Goal: Task Accomplishment & Management: Use online tool/utility

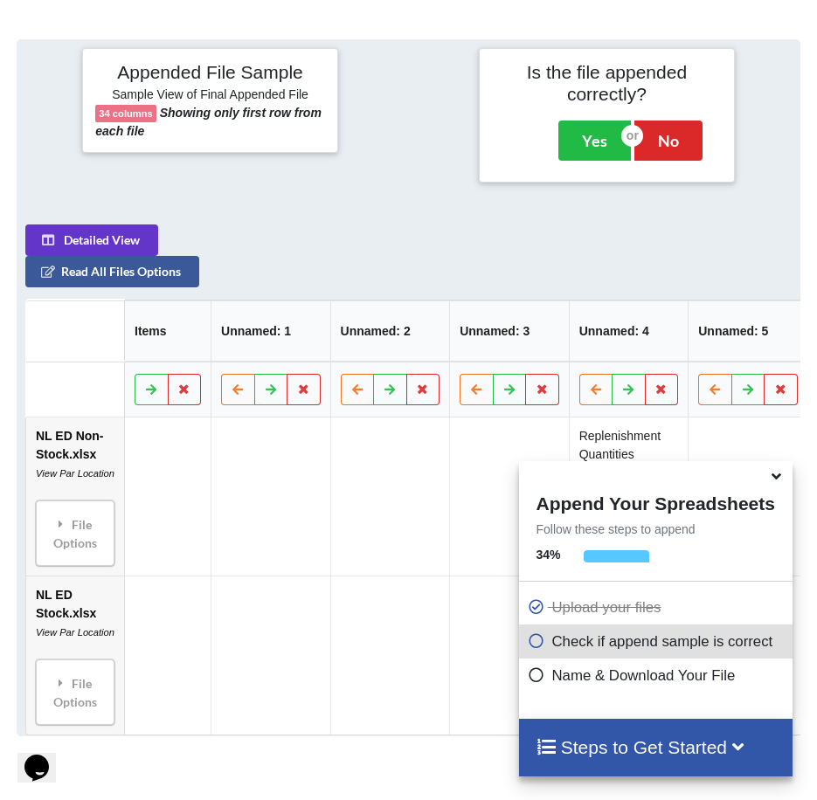
scroll to position [716, 0]
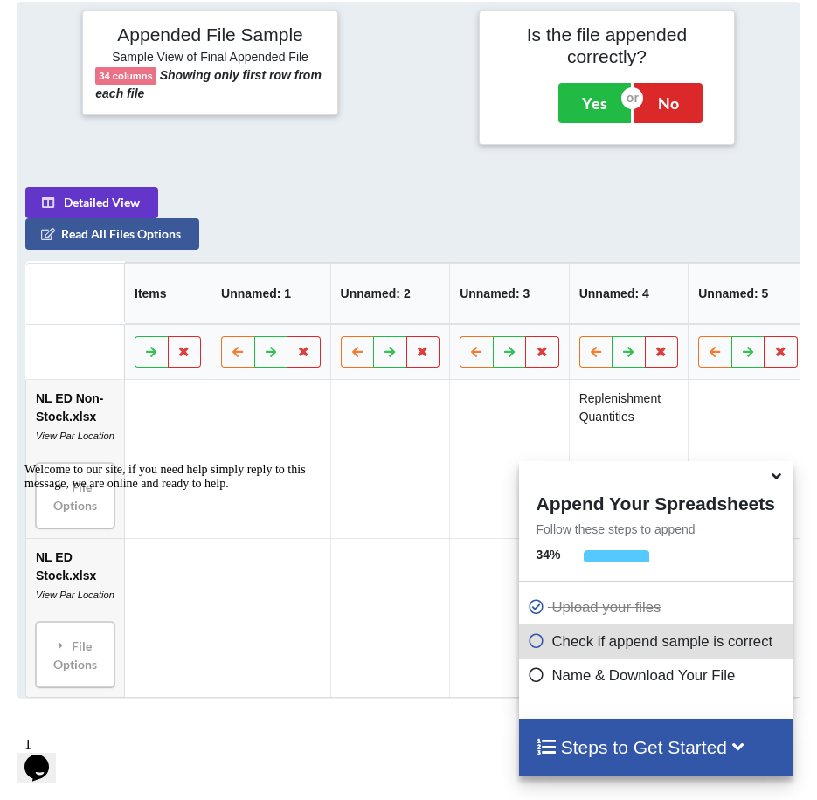
click at [780, 479] on icon at bounding box center [776, 474] width 18 height 16
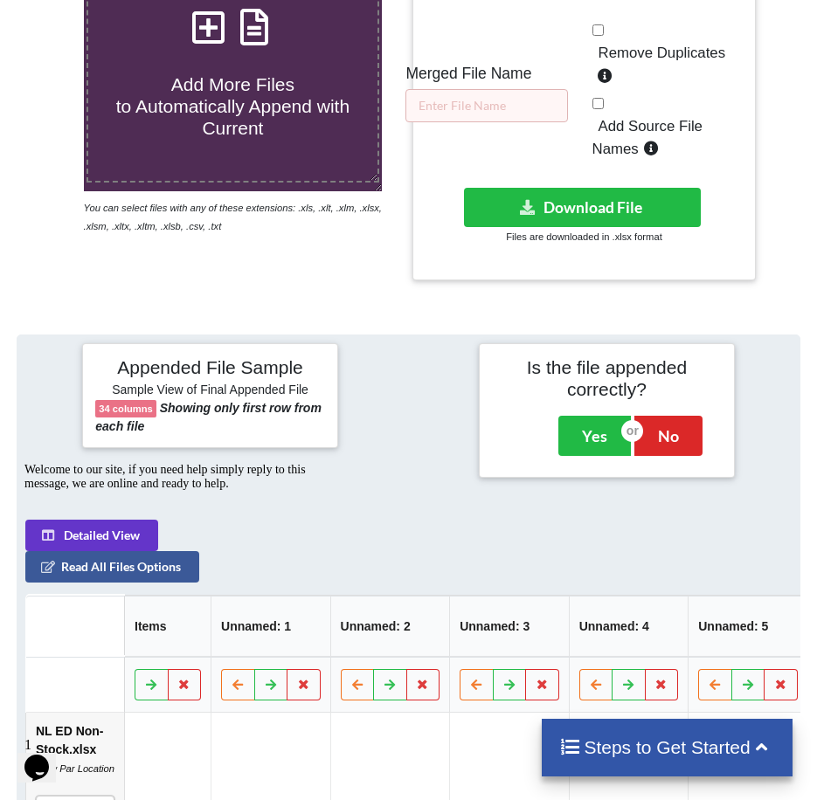
scroll to position [280, 0]
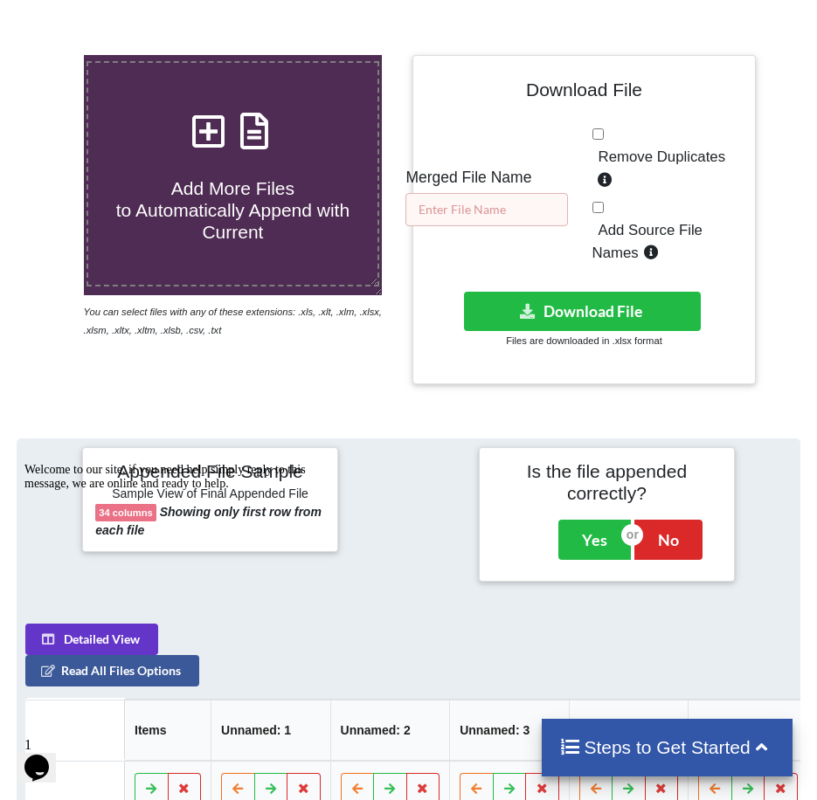
drag, startPoint x: 484, startPoint y: 206, endPoint x: 494, endPoint y: 217, distance: 14.2
click at [485, 206] on input "text" at bounding box center [486, 209] width 162 height 33
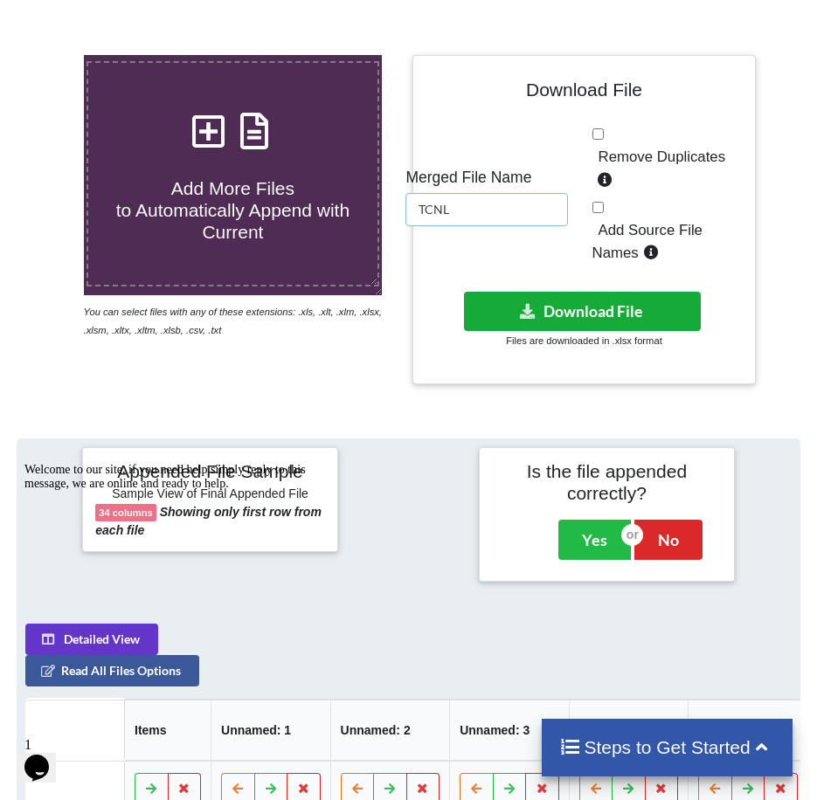
type input "TCNL"
click at [616, 310] on button "Download File" at bounding box center [583, 311] width 238 height 39
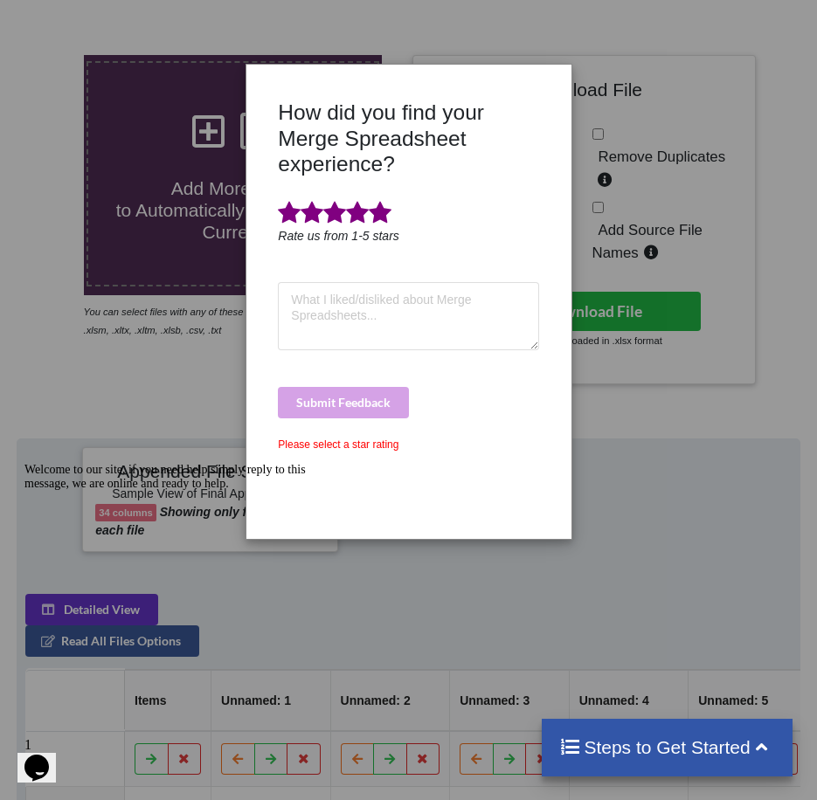
click at [380, 211] on span at bounding box center [380, 213] width 23 height 24
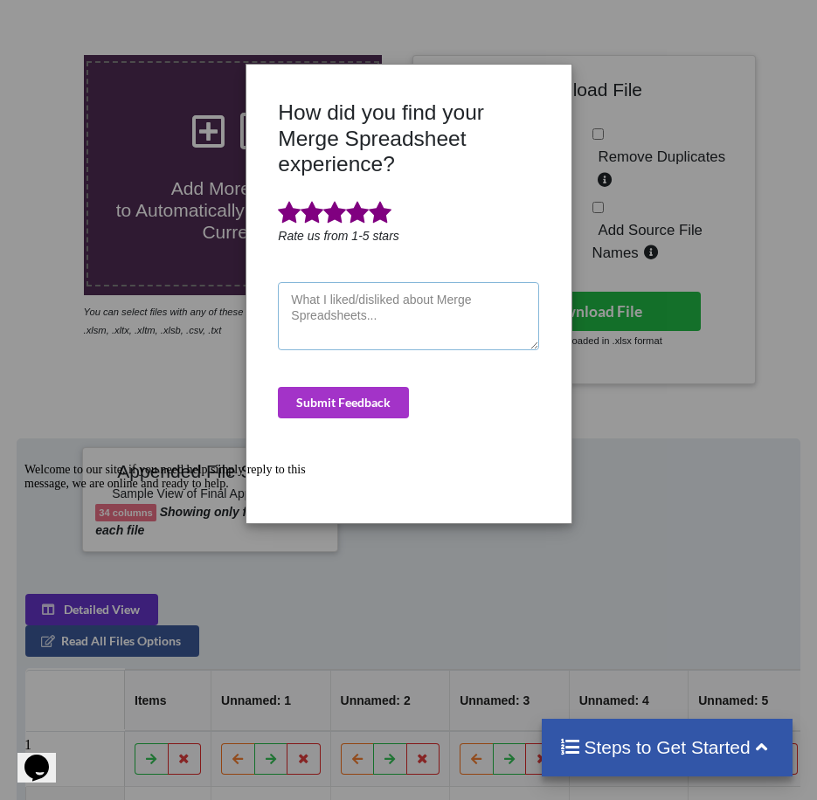
click at [397, 298] on textarea at bounding box center [408, 316] width 260 height 68
type textarea "quick"
click at [345, 400] on button "Submit Feedback" at bounding box center [343, 402] width 131 height 31
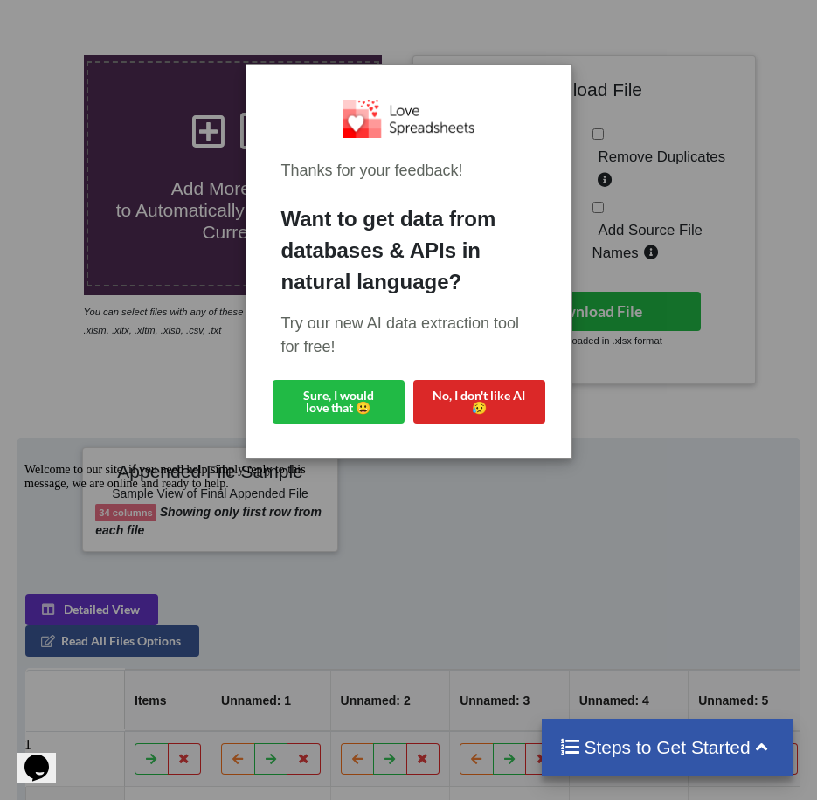
click at [688, 491] on div "Thanks for your feedback! Want to get data from databases & APIs in natural lan…" at bounding box center [408, 400] width 817 height 800
click at [381, 407] on button "Sure, I would love that 😀" at bounding box center [339, 402] width 132 height 44
click at [494, 399] on button "No, I don't like AI 😥" at bounding box center [479, 402] width 132 height 44
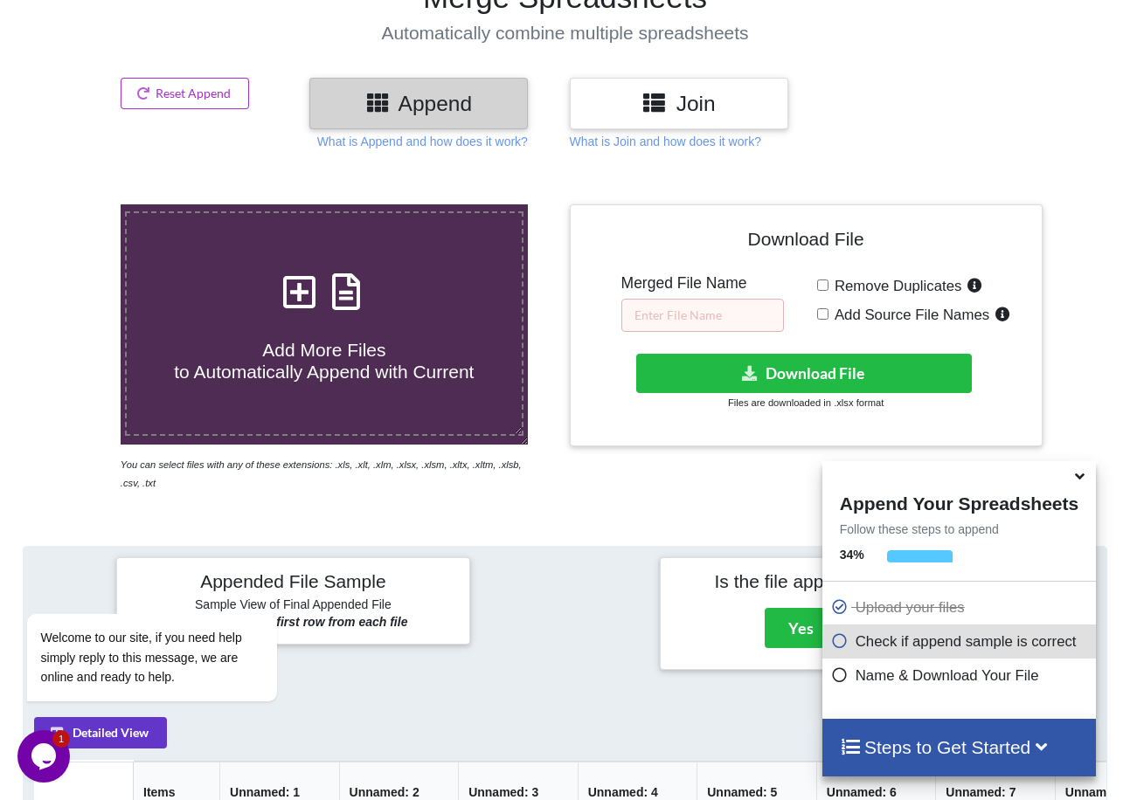
scroll to position [87, 0]
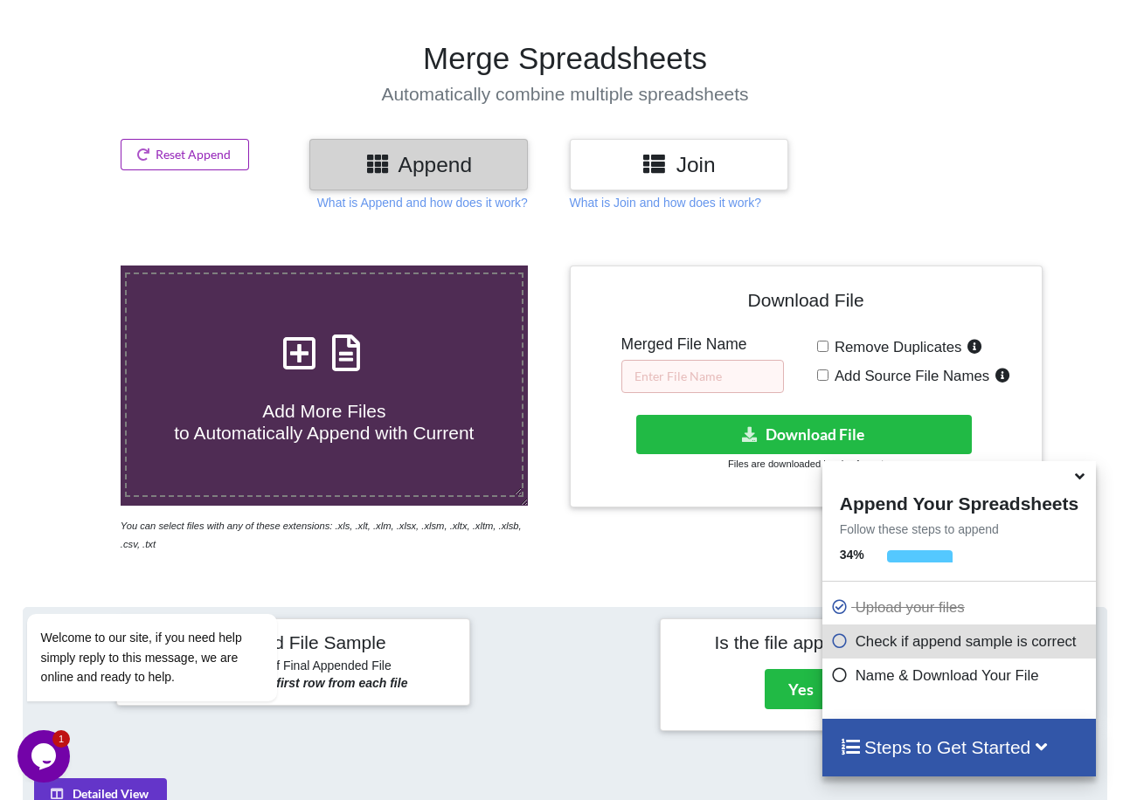
click at [211, 151] on button "Reset Append" at bounding box center [185, 154] width 129 height 31
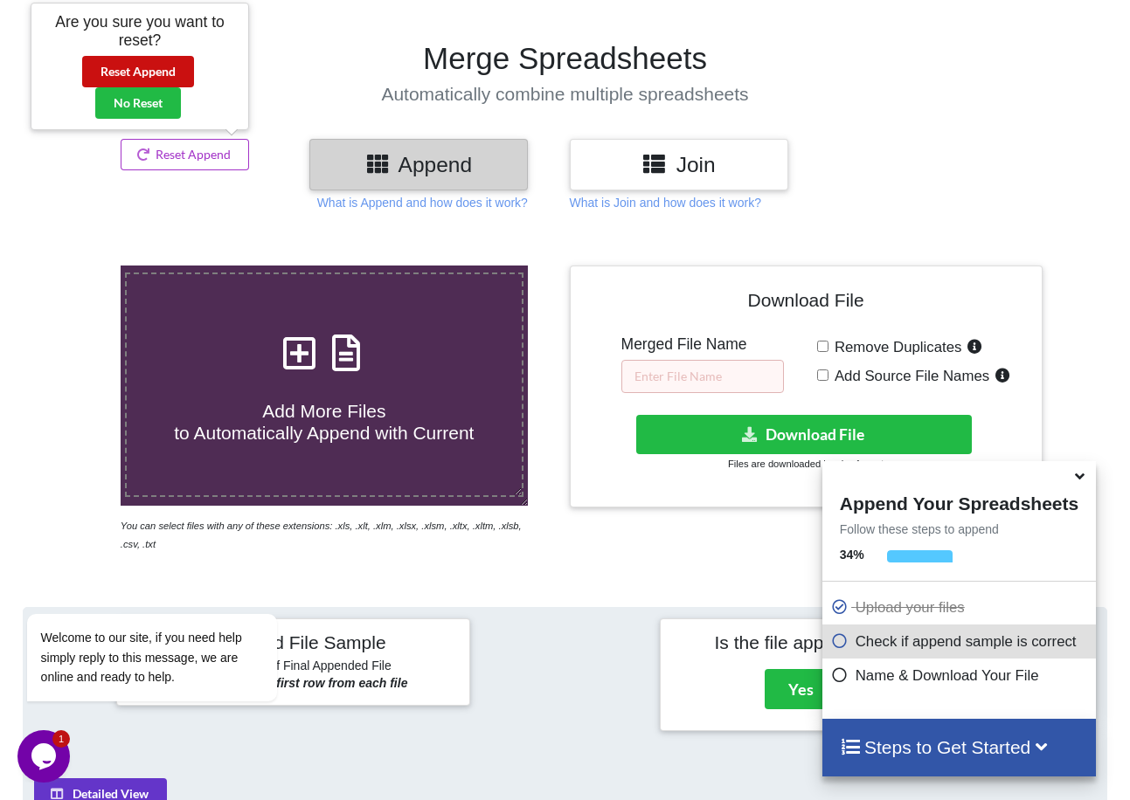
click at [176, 57] on button "Reset Append" at bounding box center [138, 71] width 112 height 31
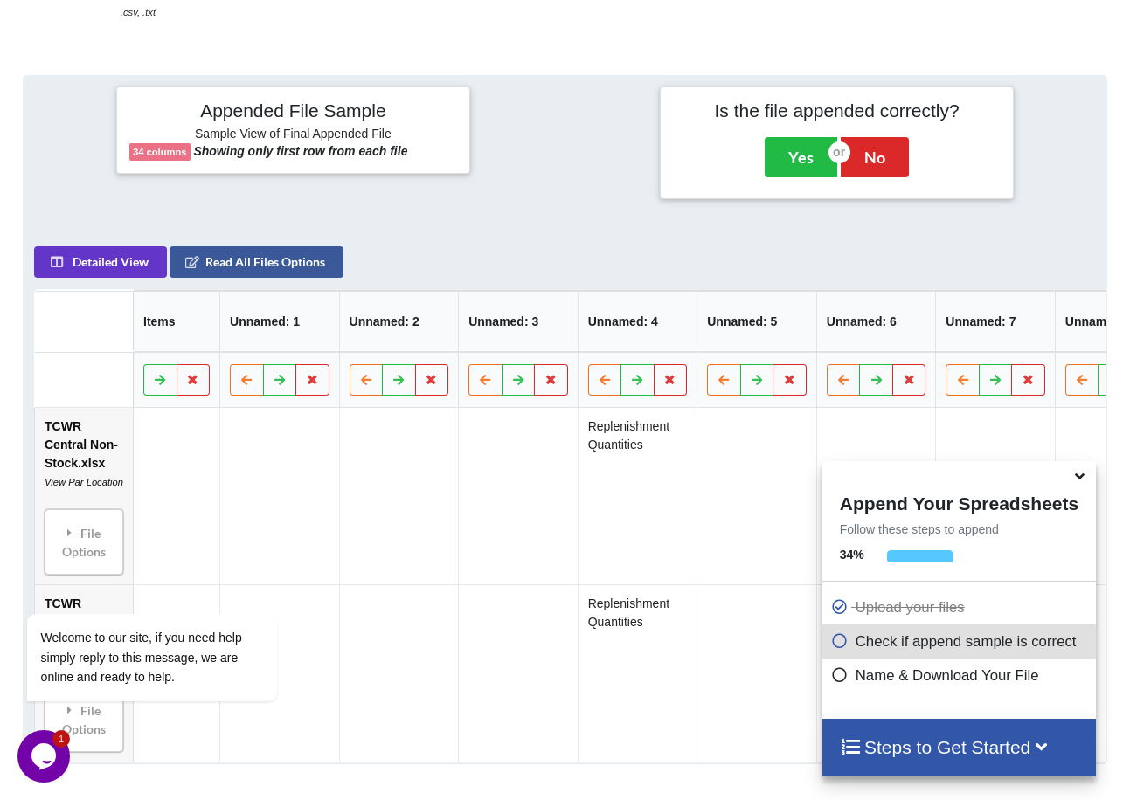
scroll to position [695, 0]
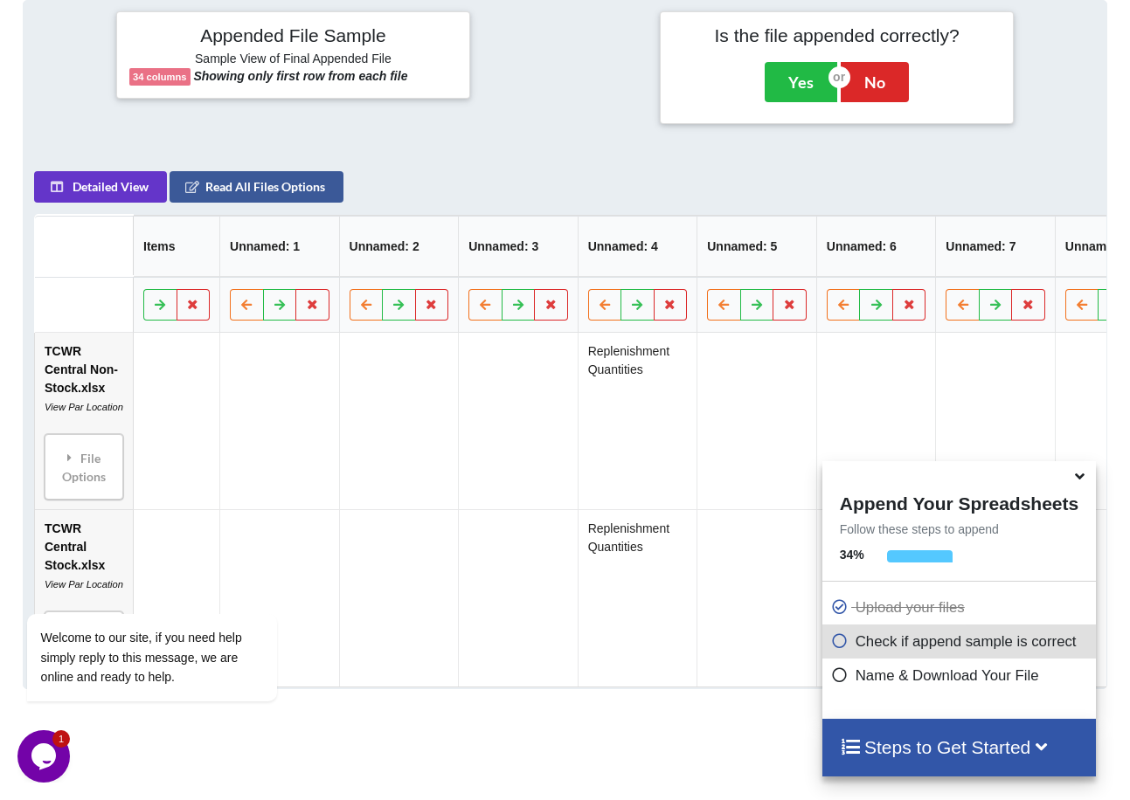
click at [1086, 478] on icon at bounding box center [1079, 474] width 18 height 16
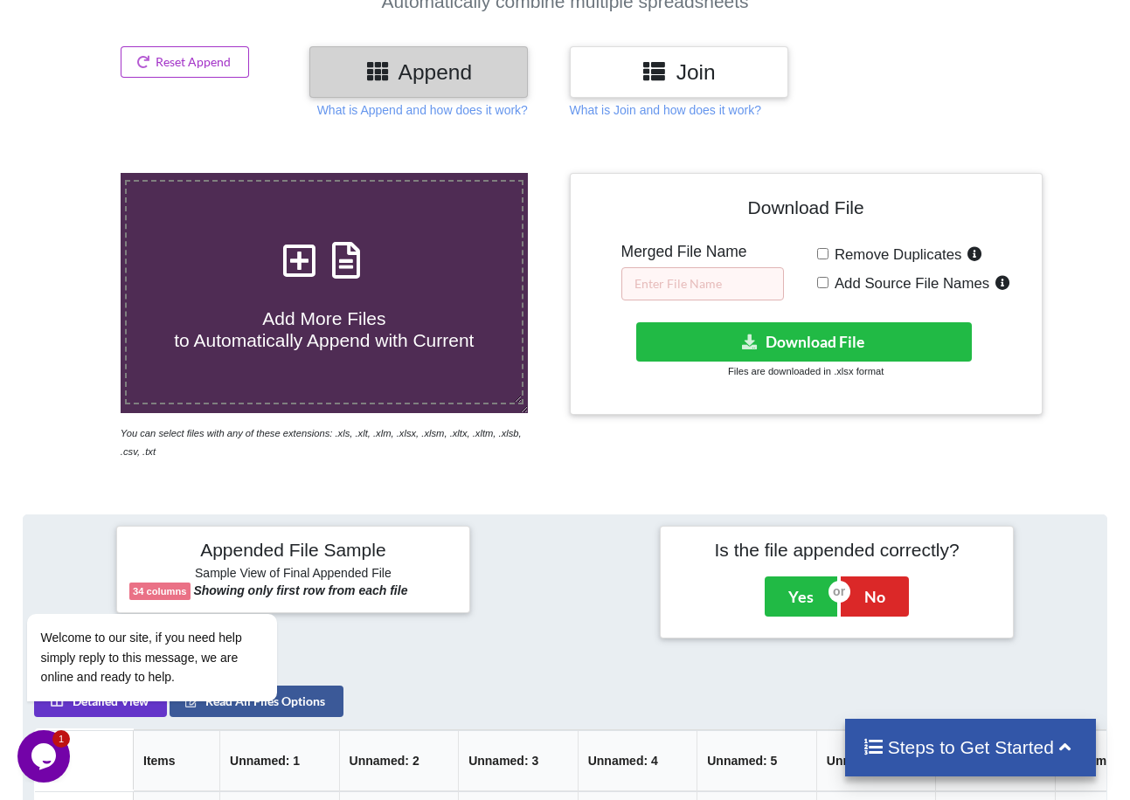
scroll to position [170, 0]
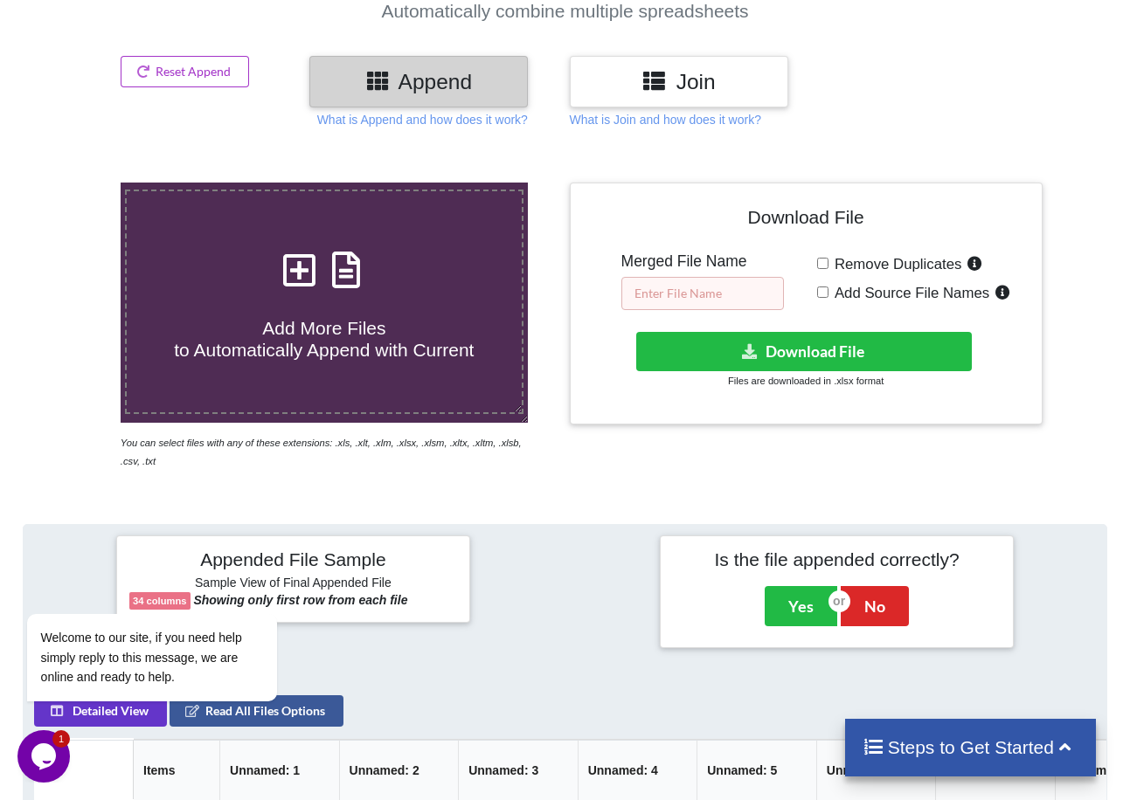
click at [729, 300] on input "text" at bounding box center [702, 293] width 162 height 33
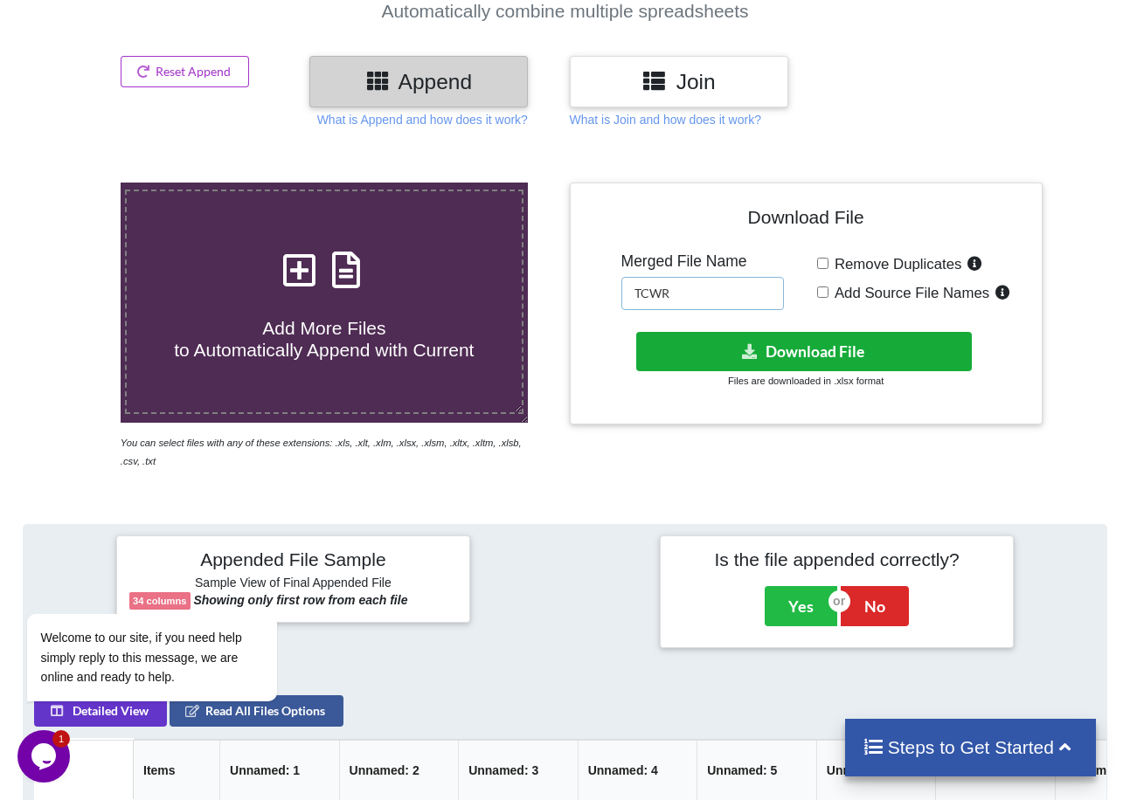
type input "TCWR"
click at [848, 349] on button "Download File" at bounding box center [803, 351] width 335 height 39
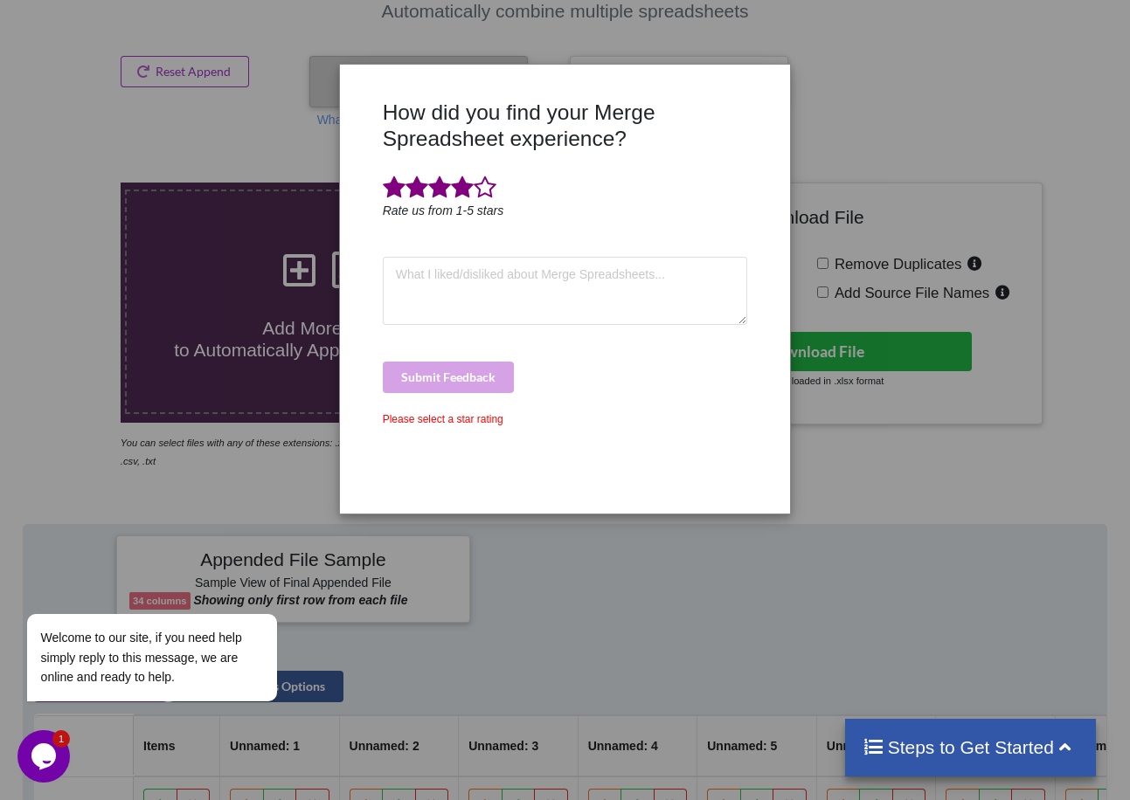
click at [464, 183] on span at bounding box center [462, 188] width 23 height 24
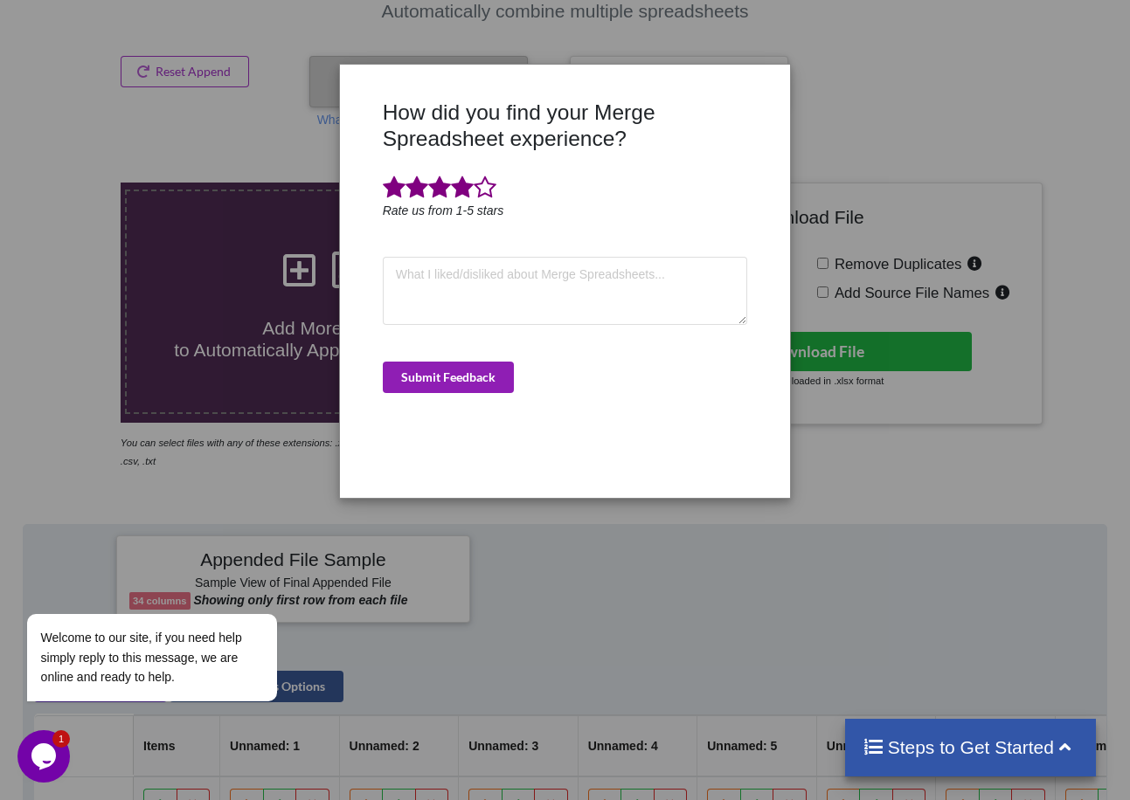
click at [469, 377] on button "Submit Feedback" at bounding box center [448, 377] width 131 height 31
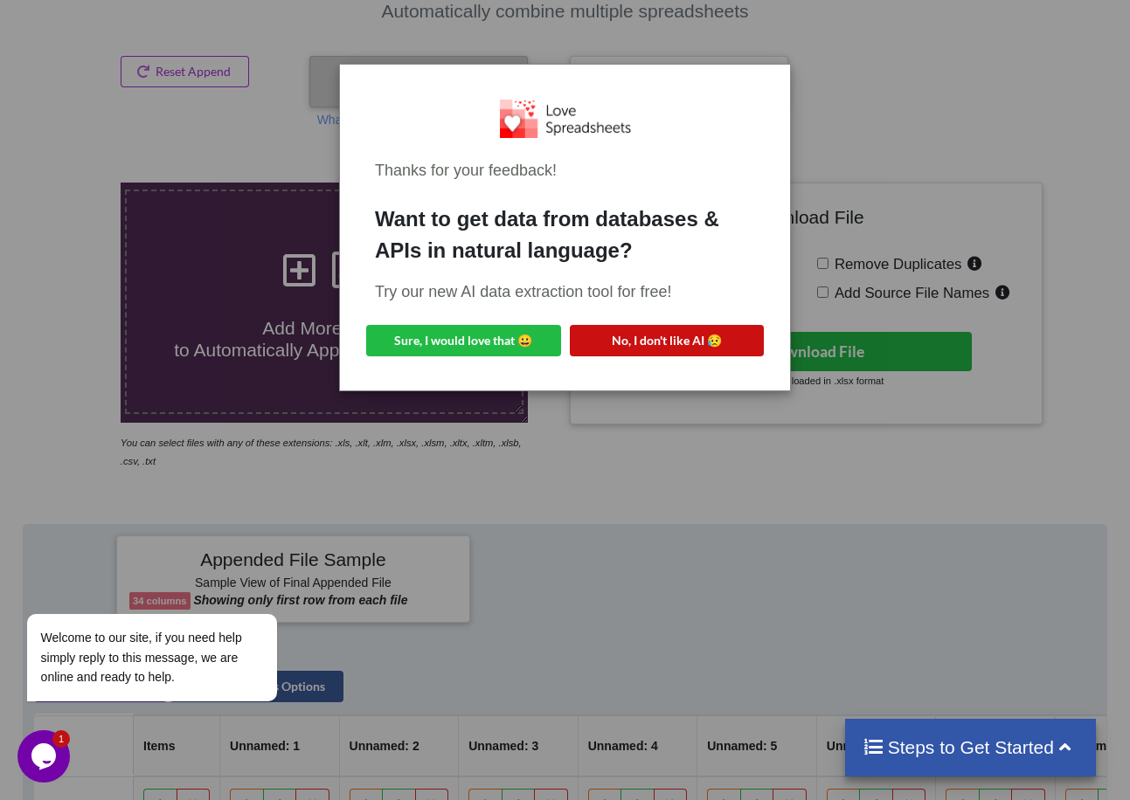
click at [695, 341] on button "No, I don't like AI 😥" at bounding box center [667, 340] width 195 height 31
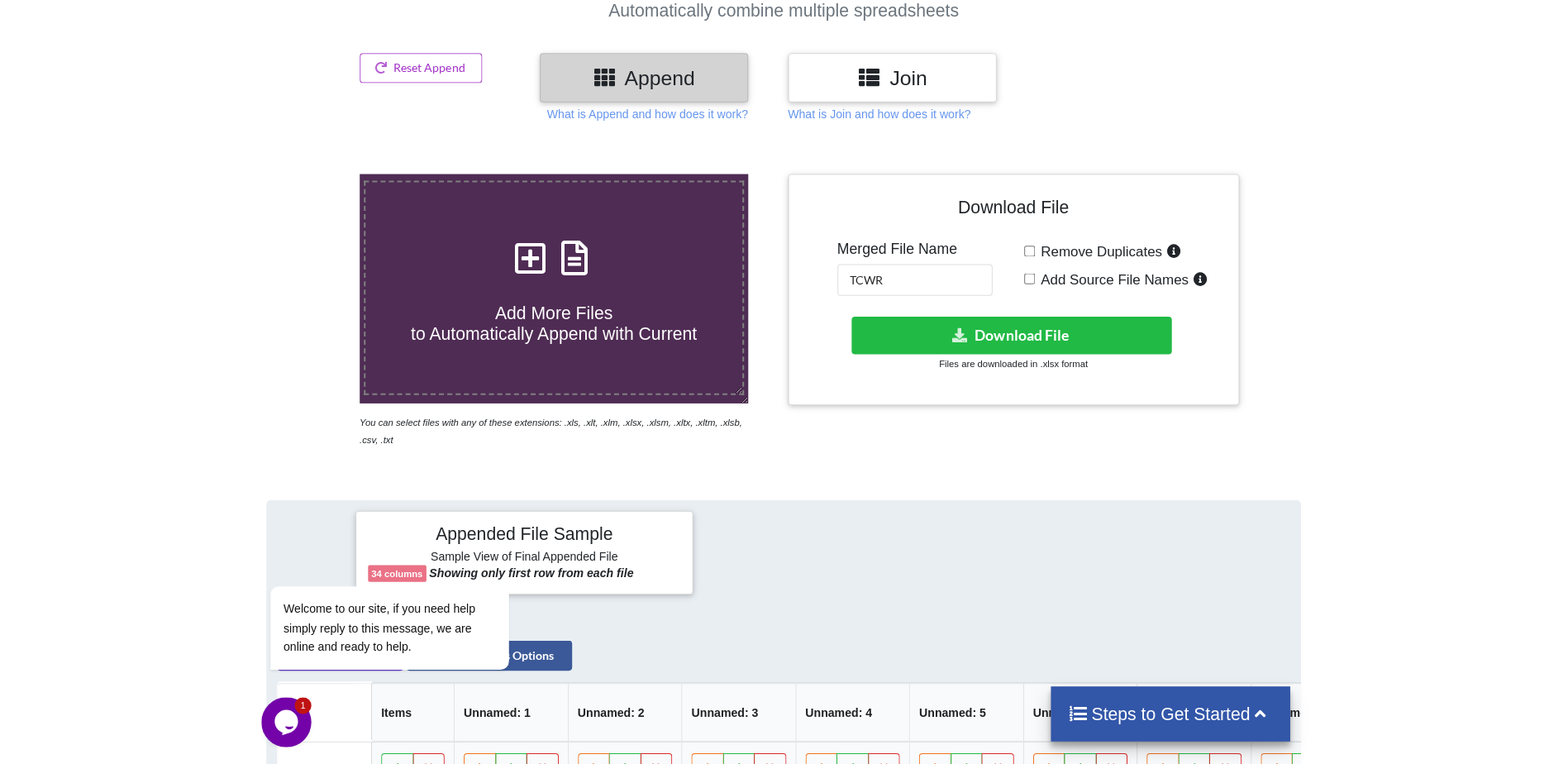
scroll to position [176, 0]
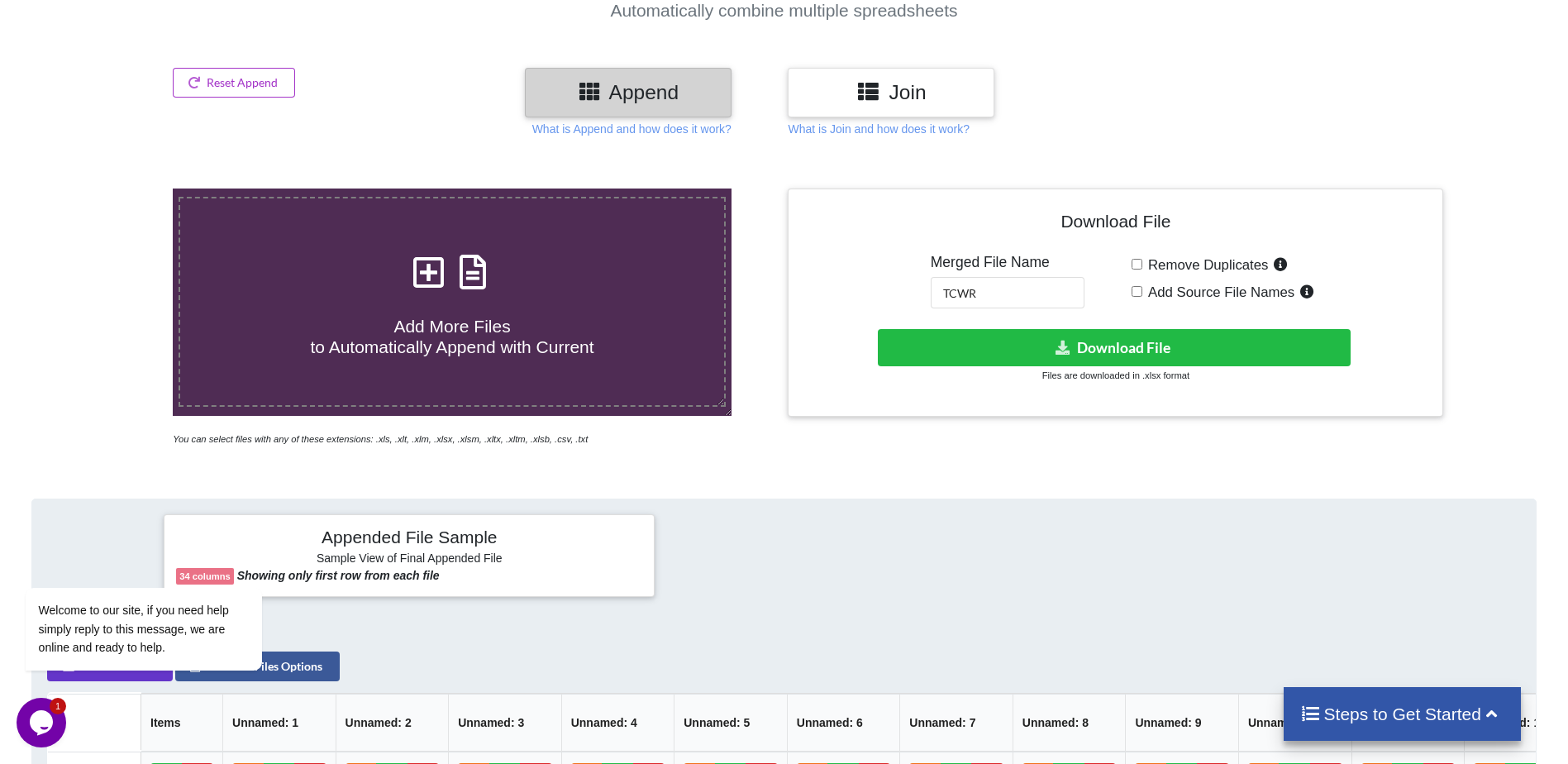
click at [1068, 124] on div "What is Join and how does it work?" at bounding box center [1116, 129] width 664 height 16
click at [248, 80] on button "Reset Append" at bounding box center [234, 82] width 122 height 29
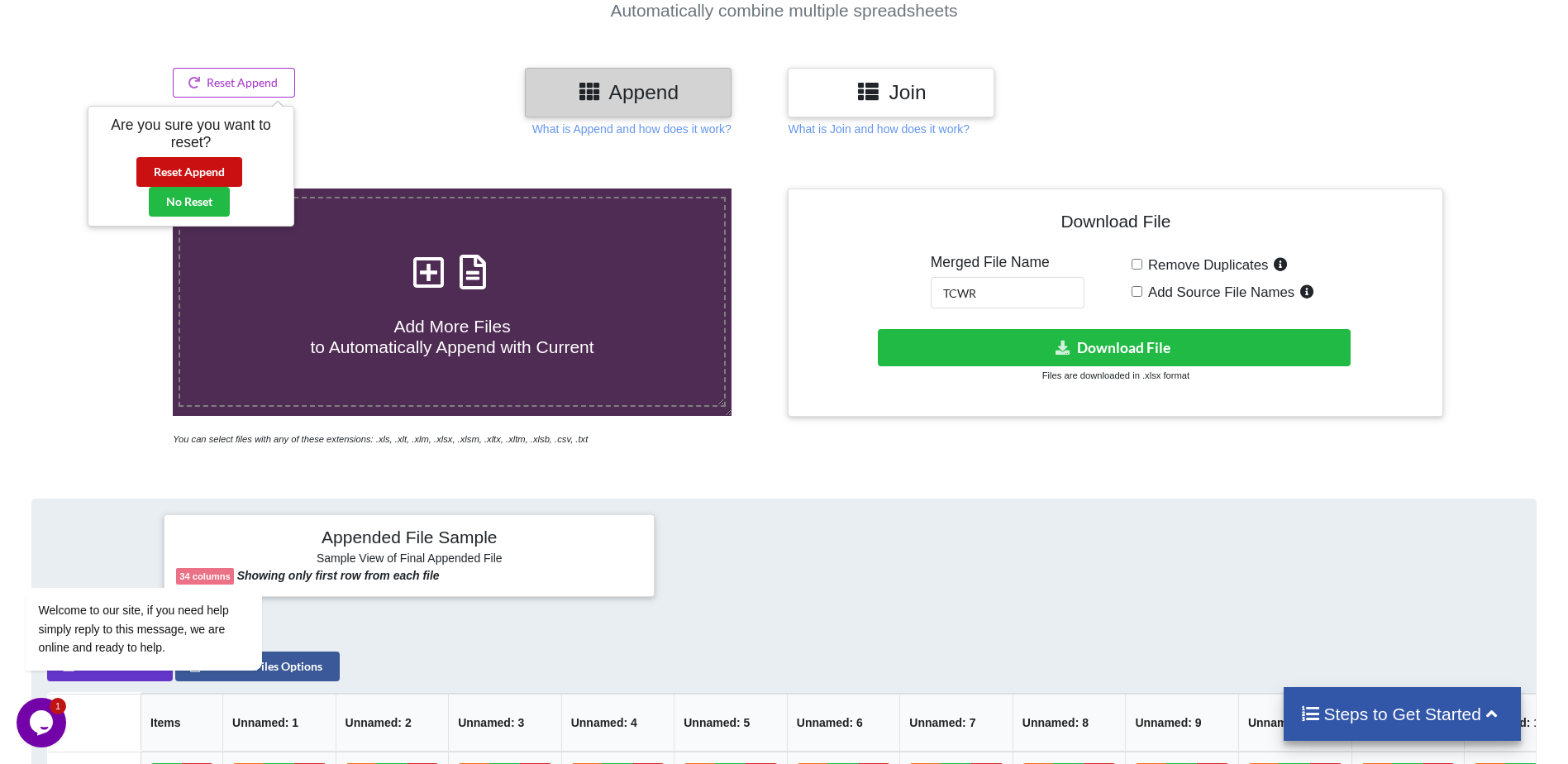
click at [189, 168] on button "Reset Append" at bounding box center [189, 171] width 106 height 29
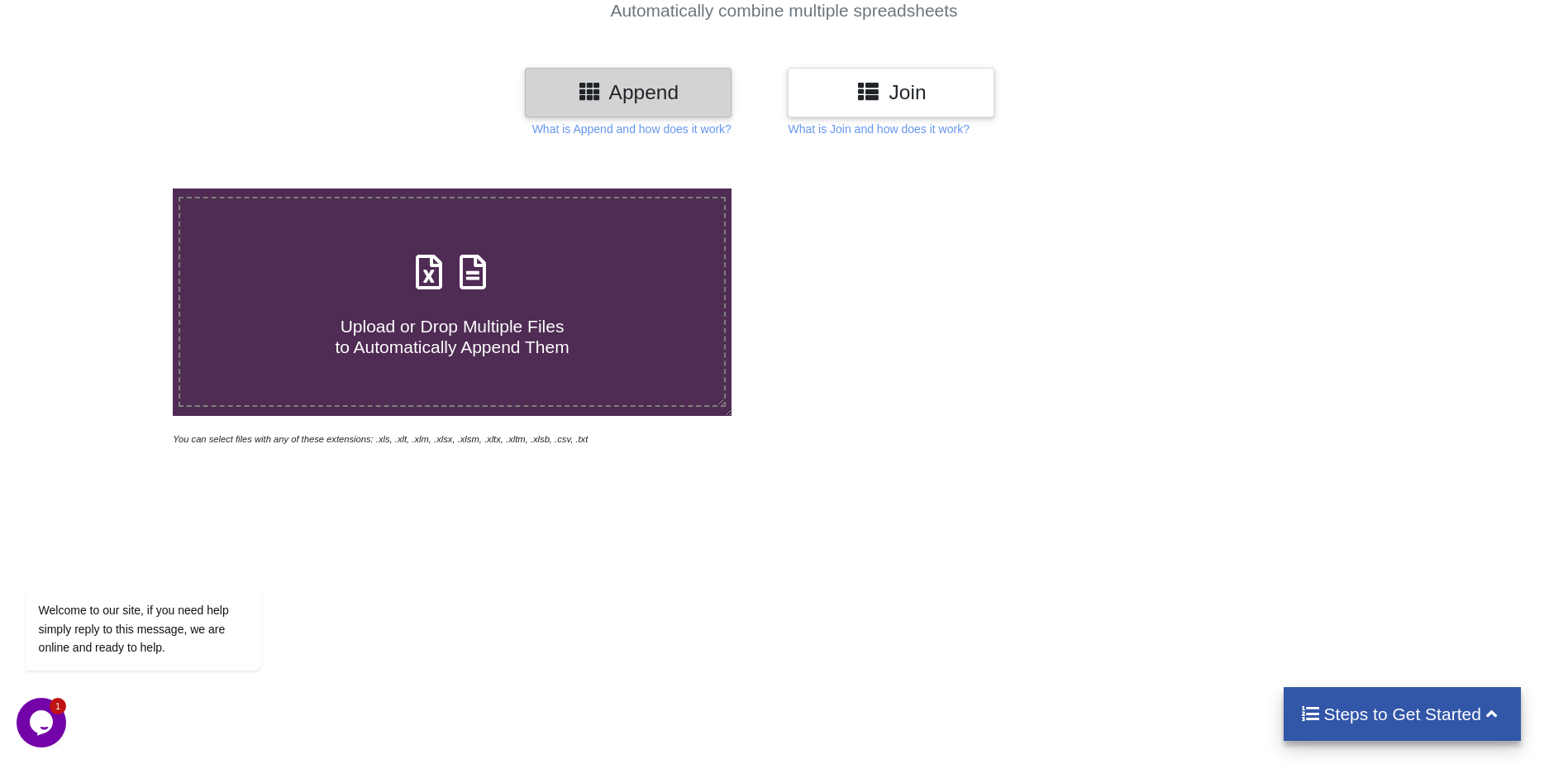
click at [910, 395] on div at bounding box center [1116, 317] width 664 height 258
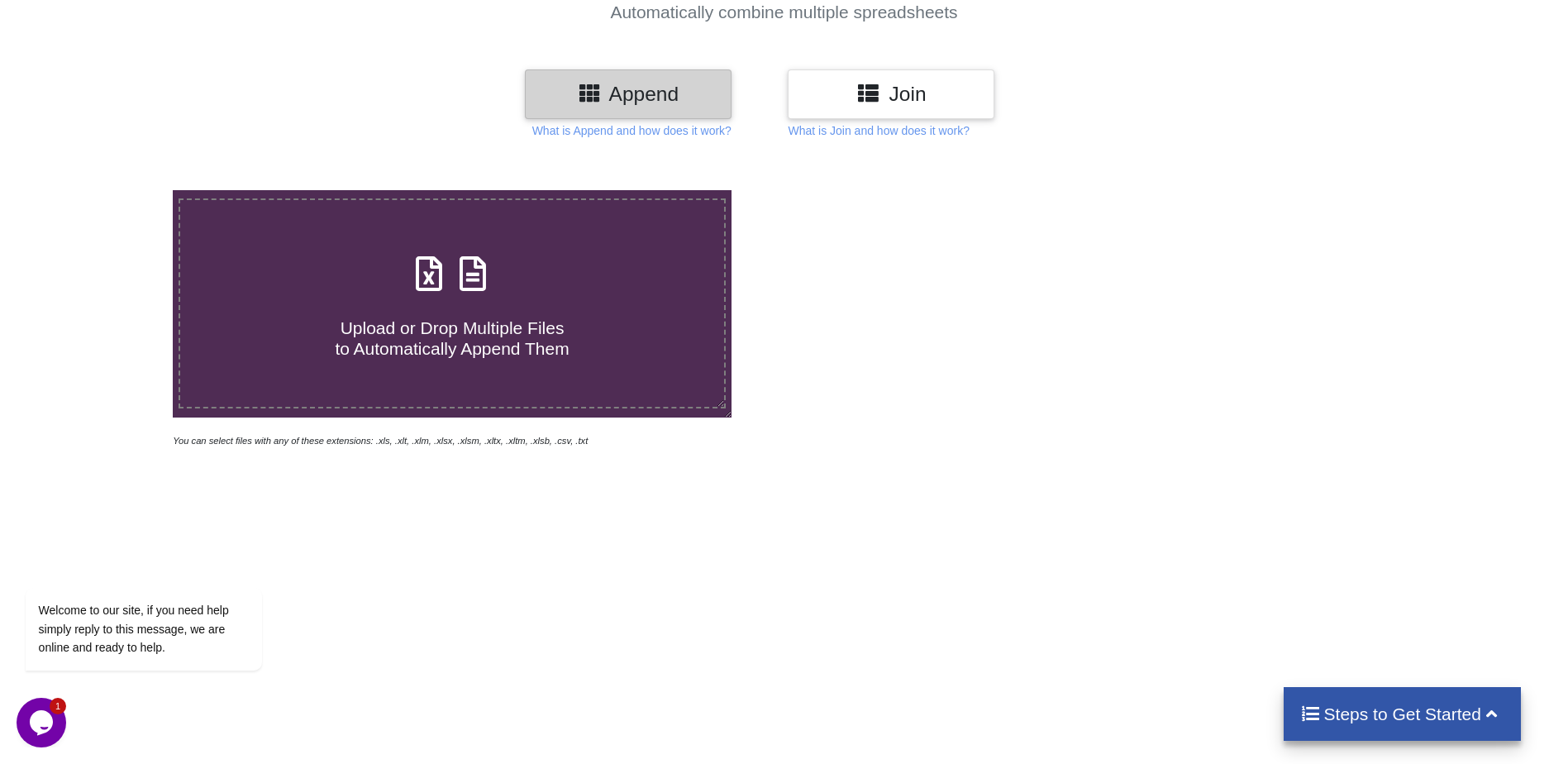
scroll to position [0, 0]
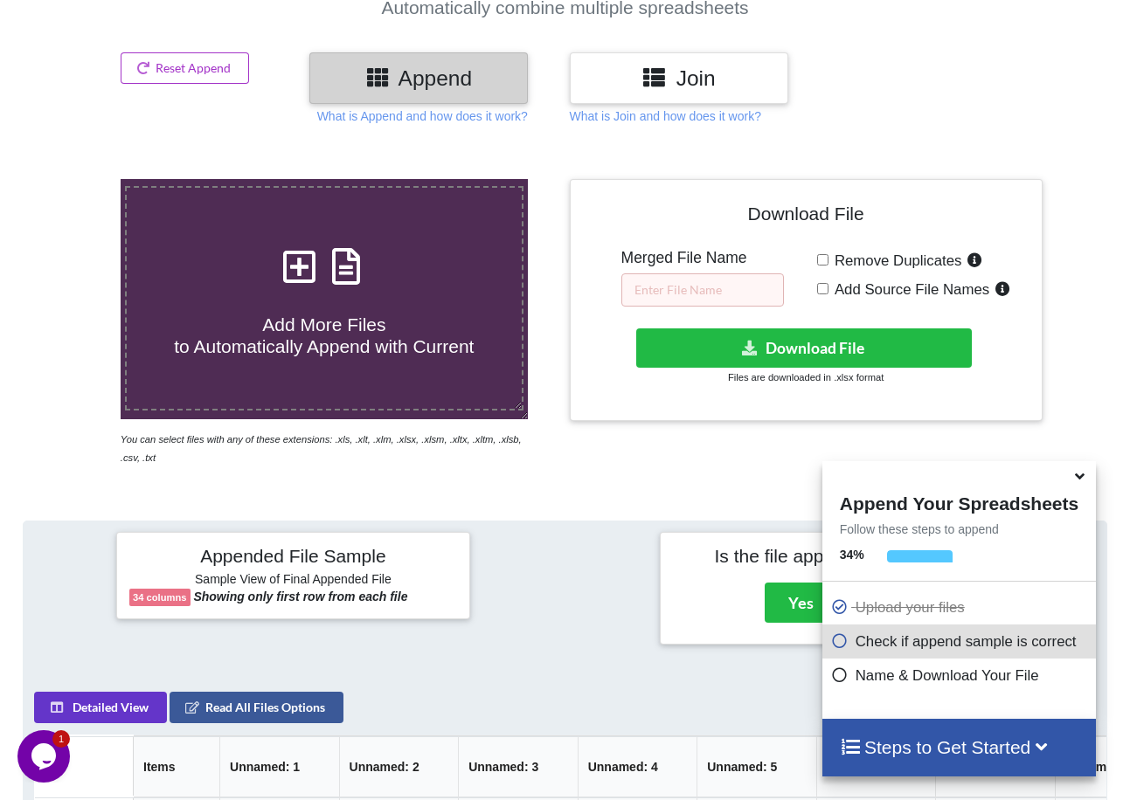
scroll to position [170, 0]
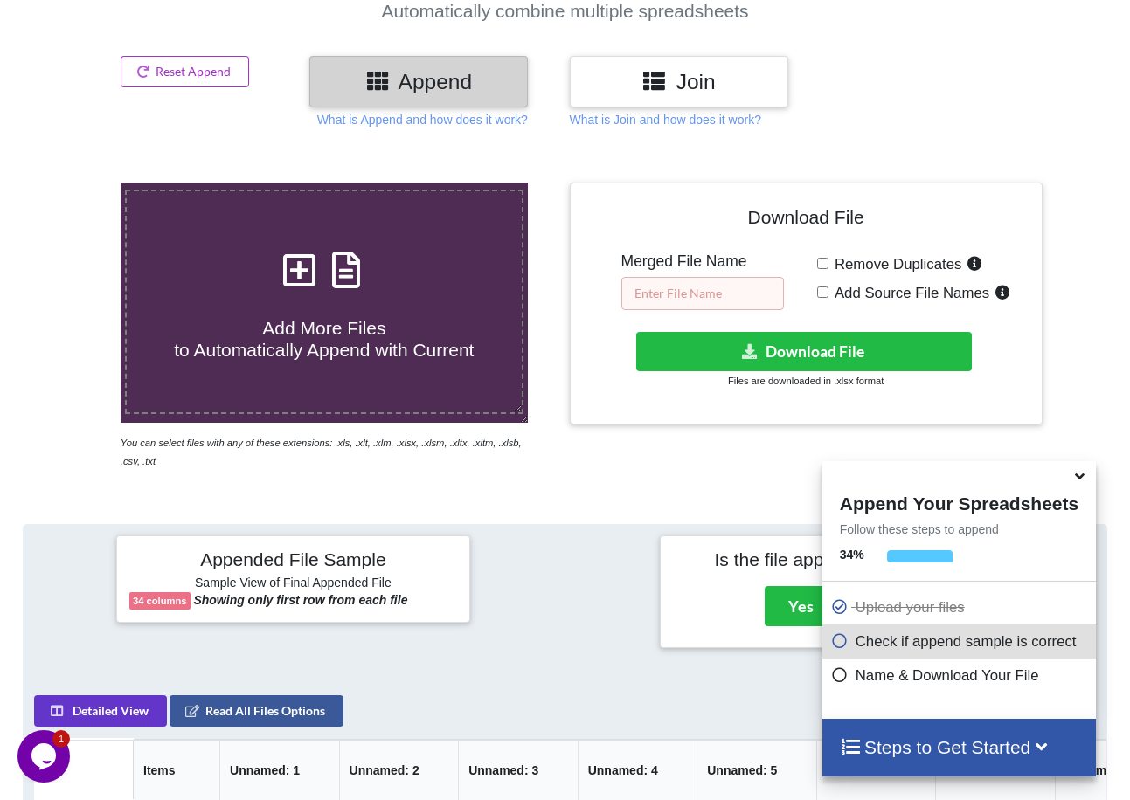
click at [722, 296] on input "text" at bounding box center [702, 293] width 162 height 33
type input "TCWR and TCNL supply"
click at [821, 264] on input "Remove Duplicates" at bounding box center [822, 263] width 11 height 11
checkbox input "true"
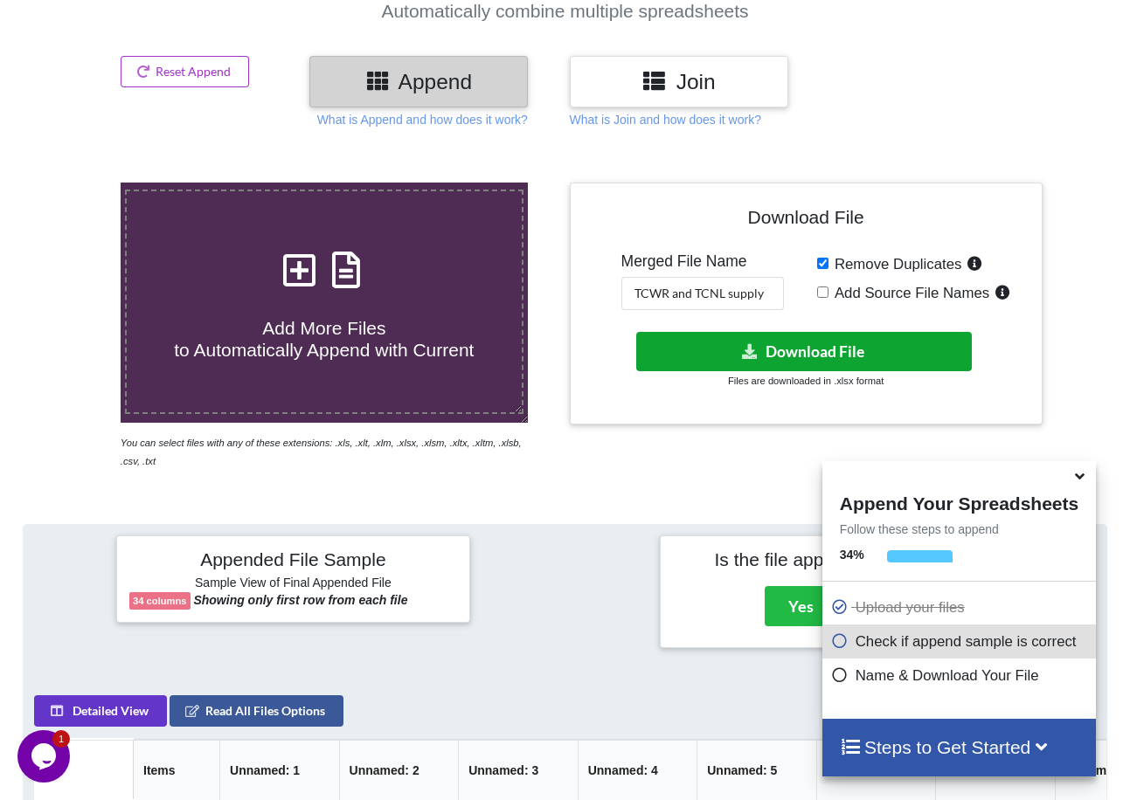
click at [845, 350] on button "Download File" at bounding box center [803, 351] width 335 height 39
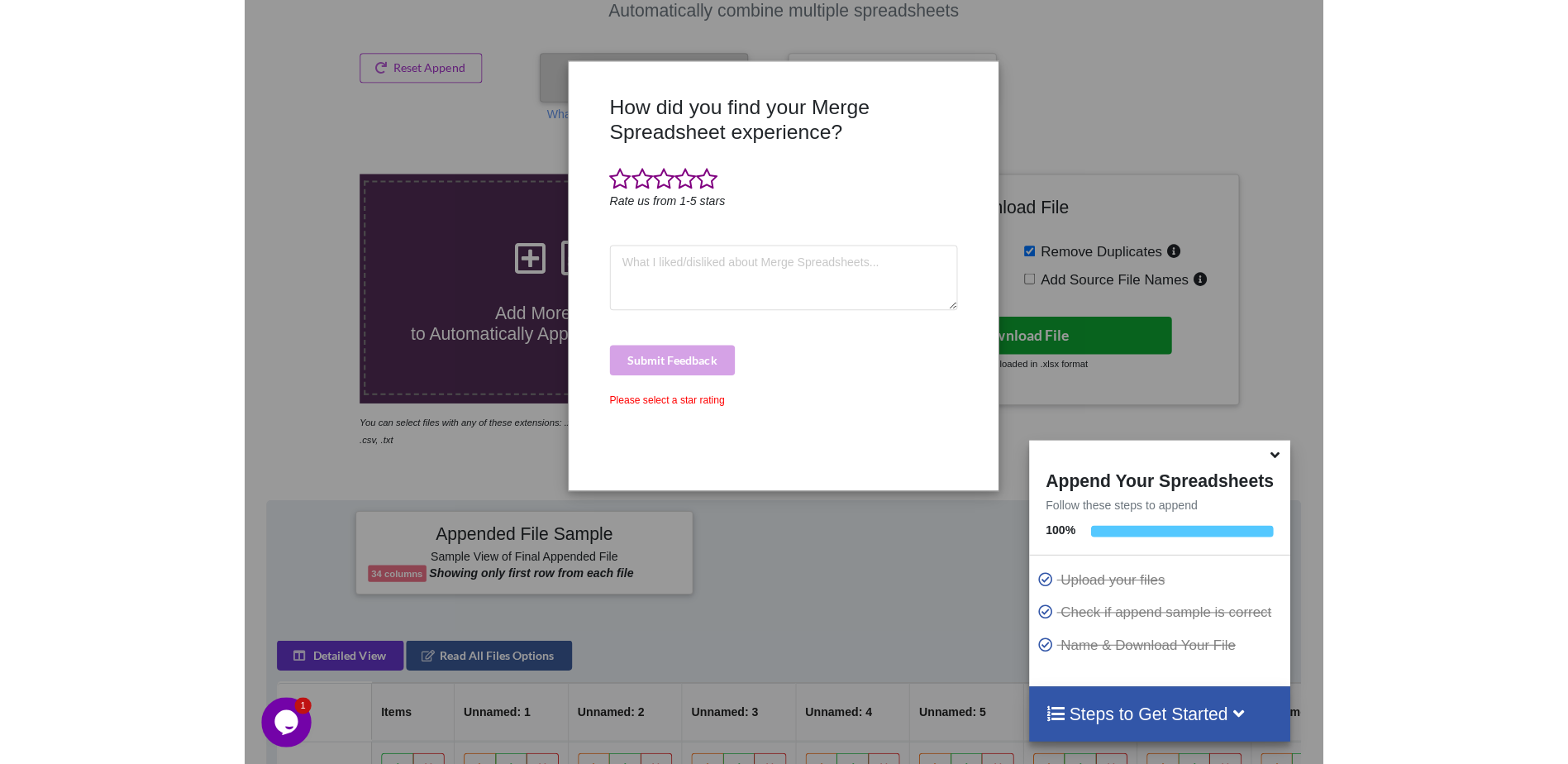
scroll to position [176, 0]
